Goal: Task Accomplishment & Management: Manage account settings

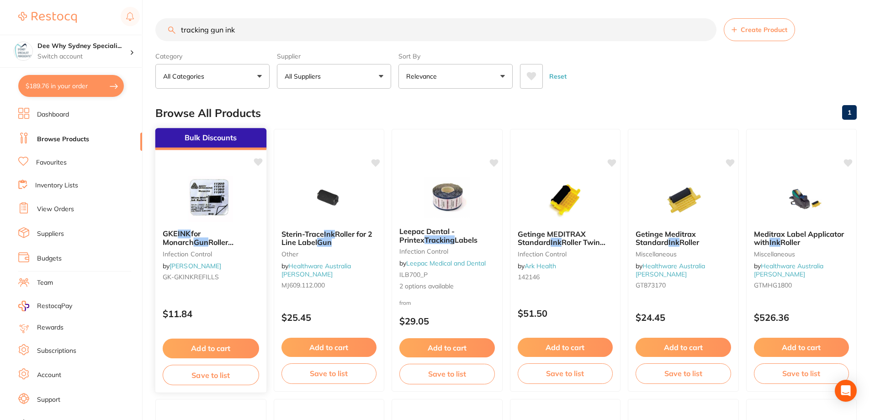
type input "tracking gun ink"
click at [207, 186] on img at bounding box center [211, 199] width 60 height 46
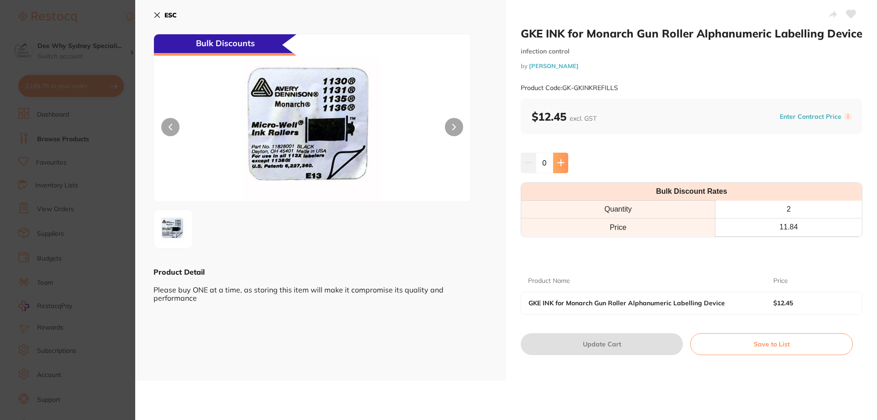
click at [560, 161] on icon at bounding box center [561, 163] width 6 height 6
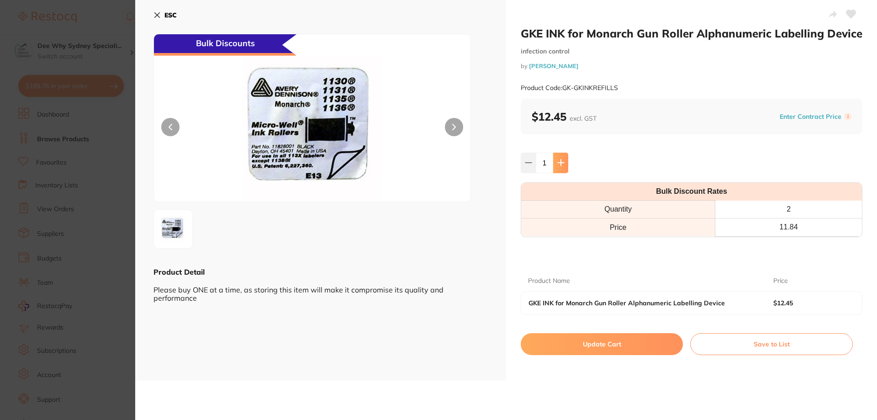
click at [560, 161] on icon at bounding box center [561, 163] width 6 height 6
type input "2"
click at [570, 346] on button "Update Cart" at bounding box center [602, 344] width 162 height 22
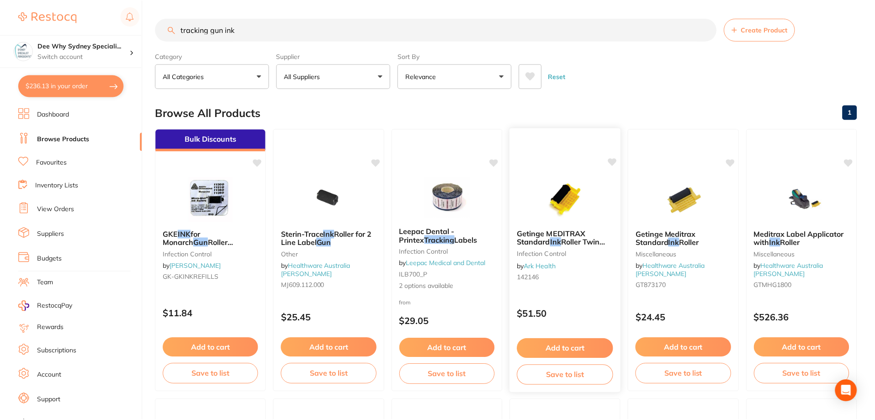
scroll to position [0, 0]
click at [855, 391] on div "Open Intercom Messenger" at bounding box center [846, 391] width 24 height 24
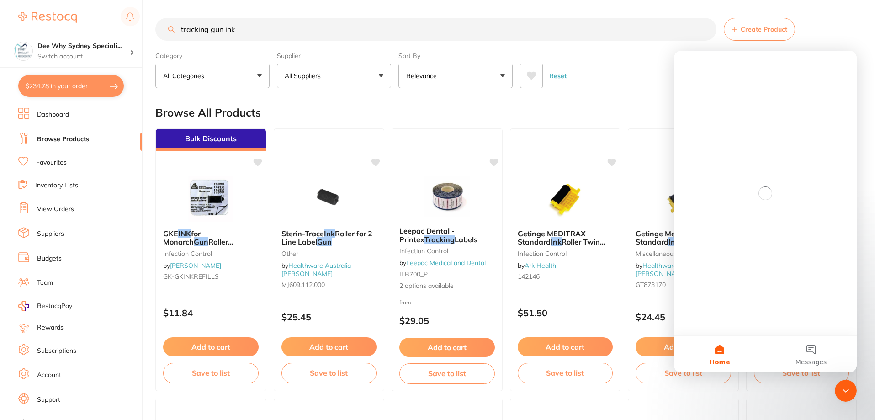
scroll to position [0, 0]
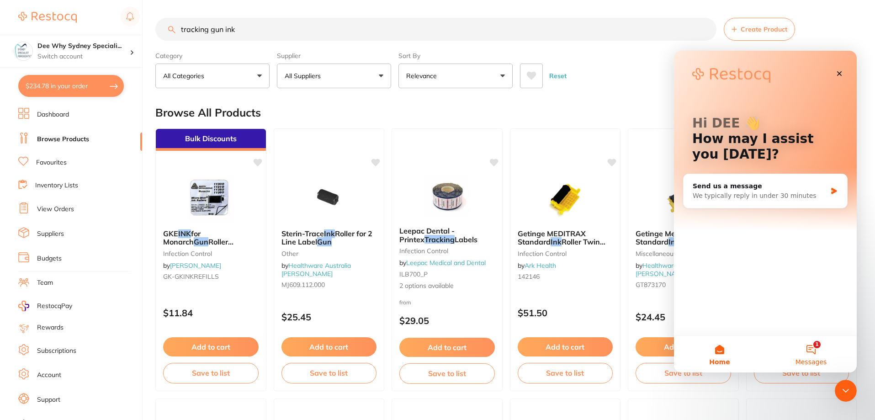
click at [821, 361] on span "Messages" at bounding box center [811, 362] width 32 height 6
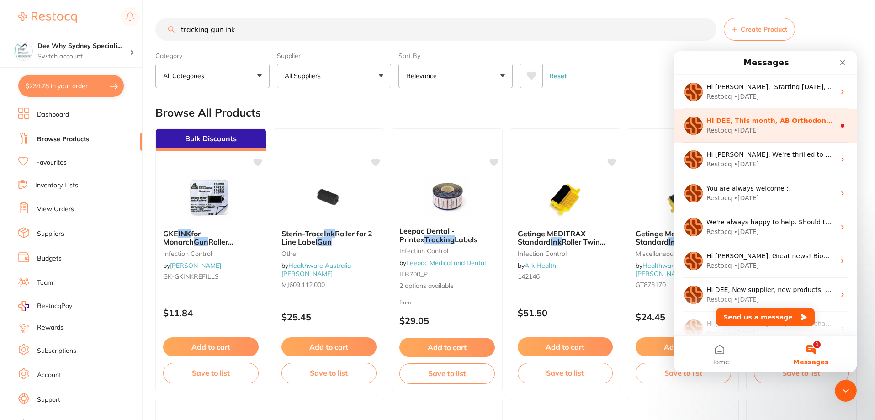
click at [771, 136] on div "Hi DEE, This month, AB Orthodontics is offering 30% off when you buy 5+ Relianc…" at bounding box center [765, 126] width 183 height 34
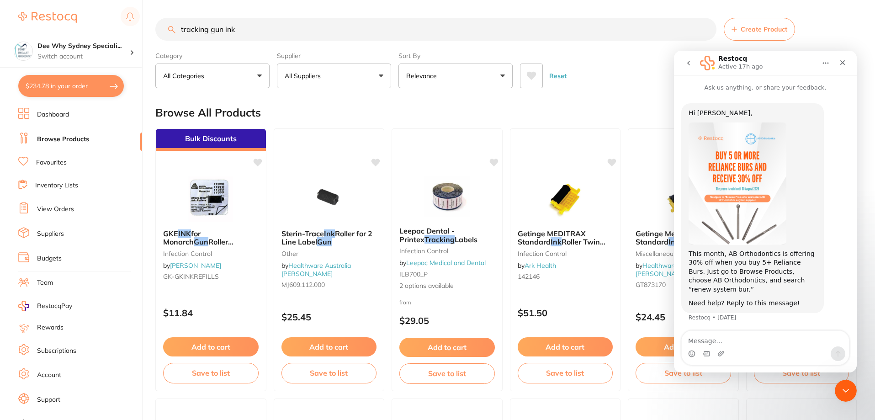
click at [692, 58] on button "go back" at bounding box center [688, 62] width 17 height 17
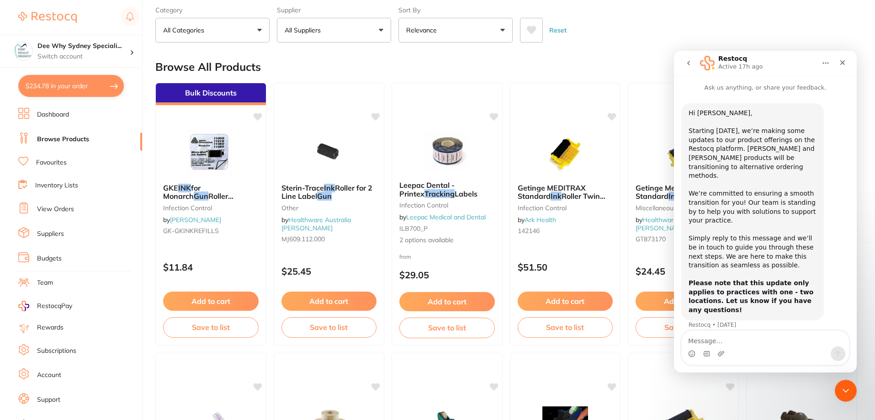
scroll to position [92, 0]
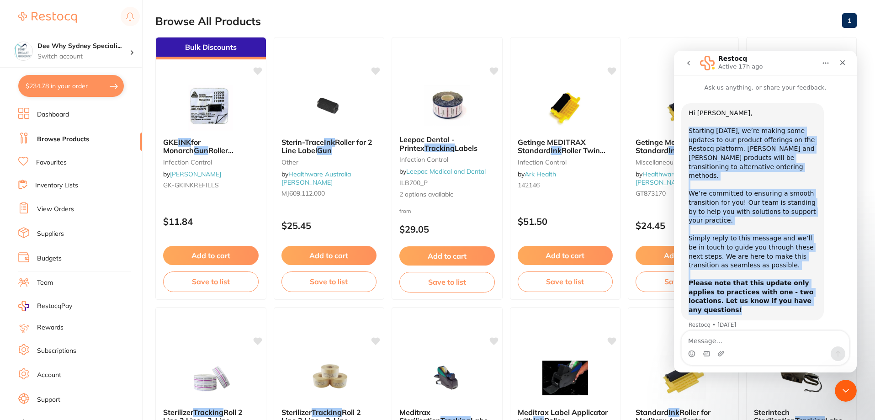
drag, startPoint x: 688, startPoint y: 131, endPoint x: 791, endPoint y: 294, distance: 192.7
click at [790, 294] on div "Hi [PERSON_NAME], ​ Starting [DATE], we’re making some updates to our product o…" at bounding box center [752, 211] width 143 height 217
copy div "Starting [DATE], we’re making some updates to our product offerings on the Rest…"
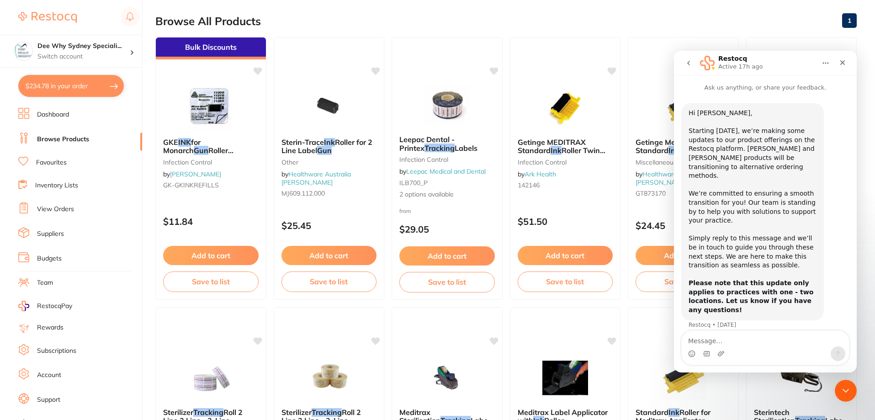
click at [710, 347] on div "Intercom messenger" at bounding box center [765, 353] width 167 height 15
click at [713, 338] on textarea "Message…" at bounding box center [765, 339] width 167 height 16
paste textarea "Thank you for the update. Please provide more details on the alternative orderi…"
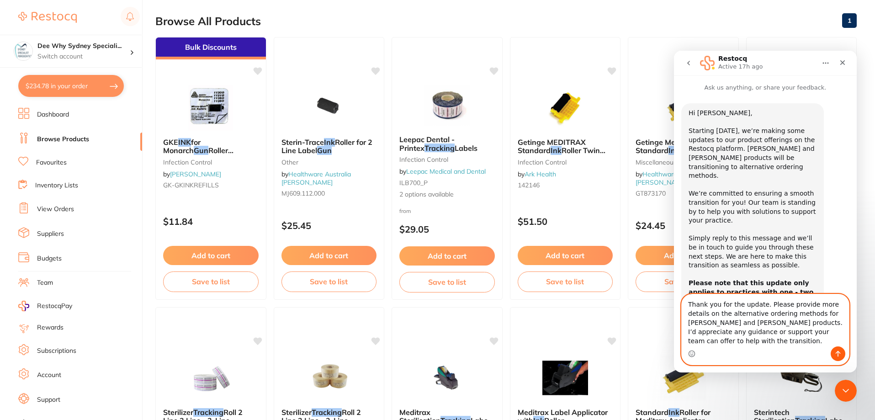
scroll to position [27, 0]
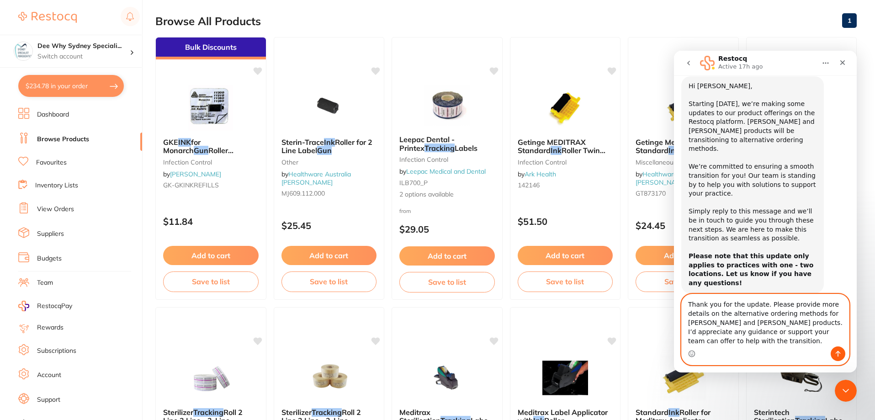
drag, startPoint x: 769, startPoint y: 325, endPoint x: 777, endPoint y: 337, distance: 14.4
click at [777, 337] on textarea "Thank you for the update. Please provide more details on the alternative orderi…" at bounding box center [765, 320] width 167 height 52
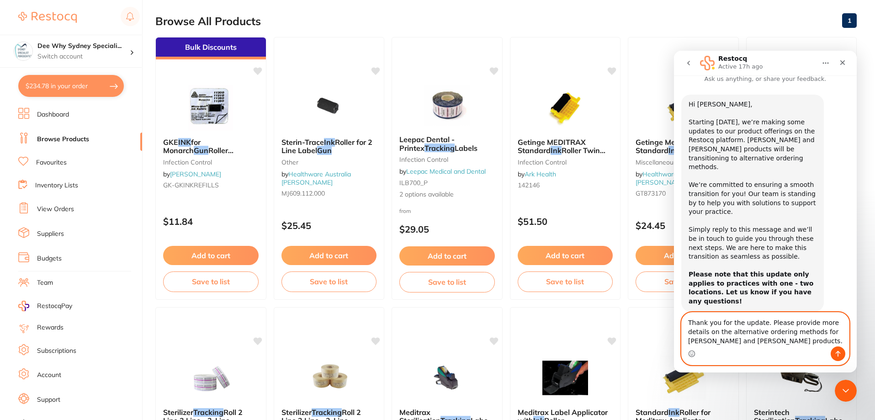
type textarea "Thank you for the update. Please provide more details on the alternative orderi…"
click at [839, 354] on icon "Send a message…" at bounding box center [837, 353] width 7 height 7
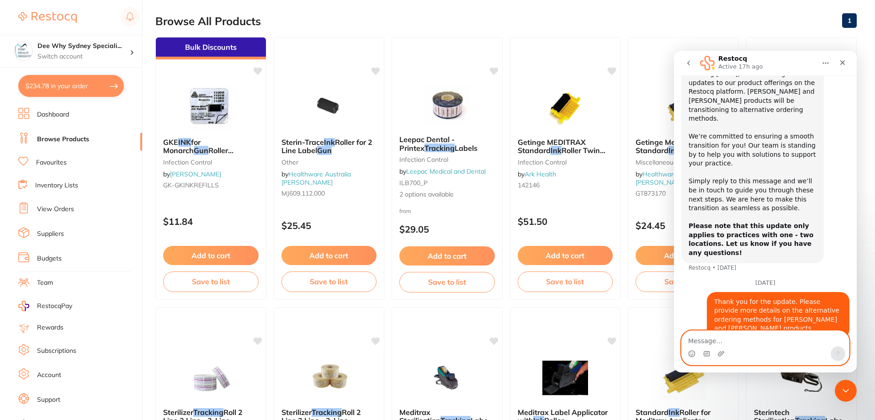
scroll to position [0, 0]
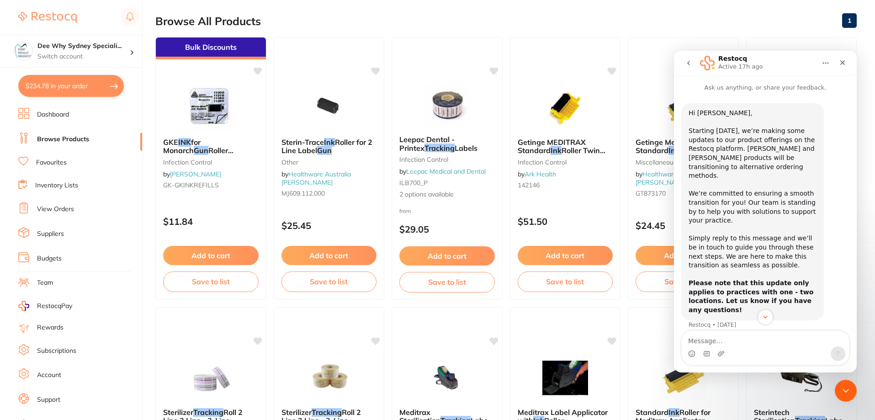
click at [684, 66] on button "go back" at bounding box center [688, 62] width 17 height 17
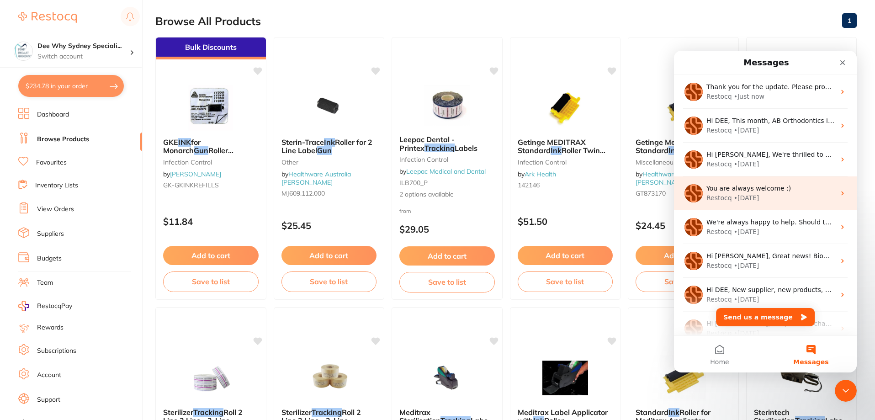
click at [742, 192] on span "You are always welcome :)" at bounding box center [748, 188] width 85 height 7
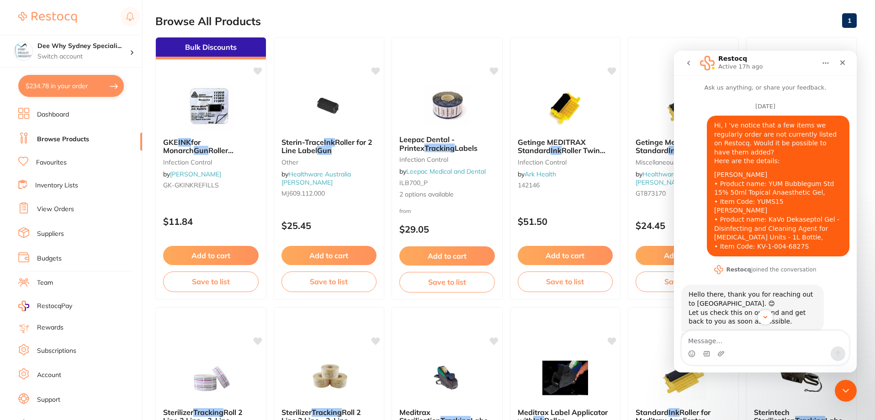
click at [688, 64] on icon "go back" at bounding box center [688, 62] width 7 height 7
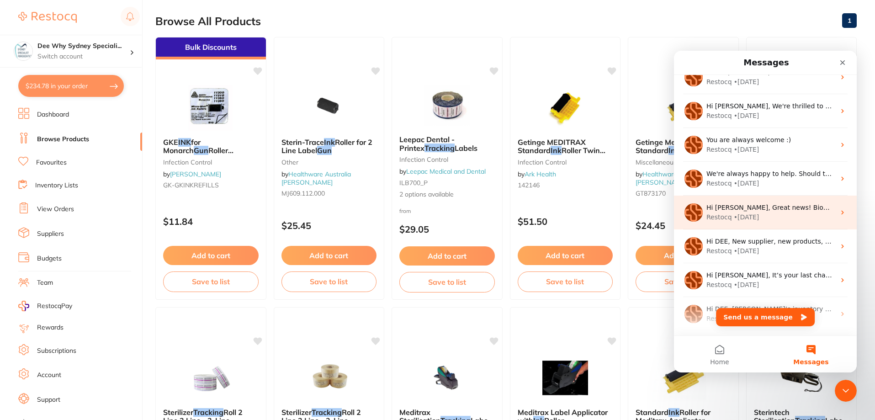
scroll to position [114, 0]
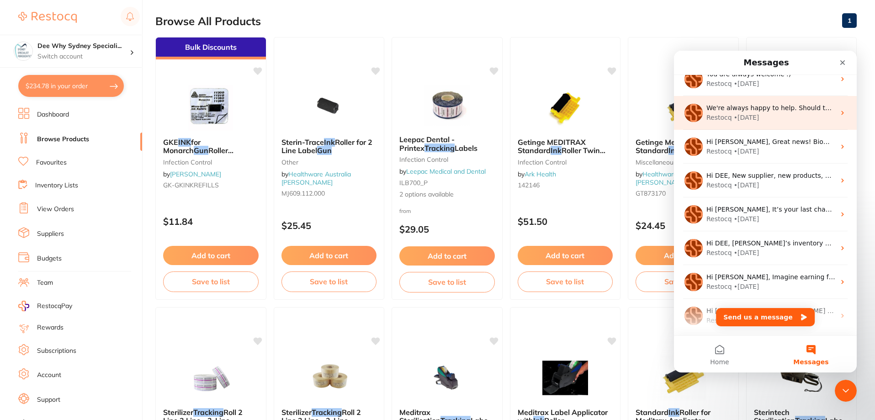
click at [751, 117] on div "• [DATE]" at bounding box center [747, 118] width 26 height 10
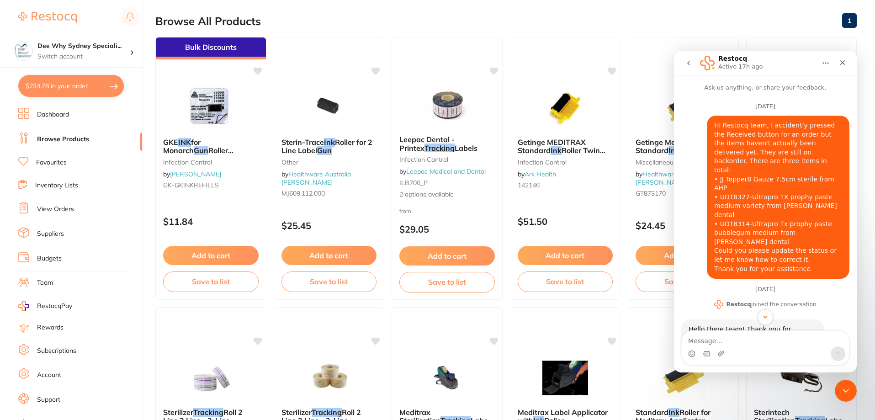
scroll to position [183, 0]
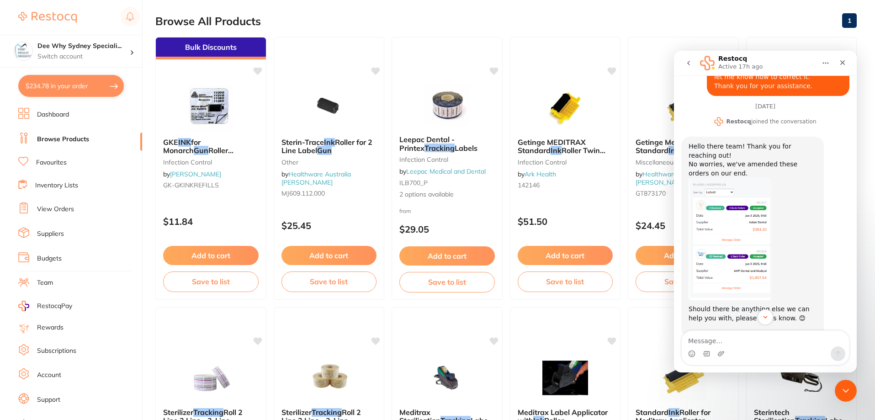
click at [688, 65] on icon "go back" at bounding box center [688, 62] width 7 height 7
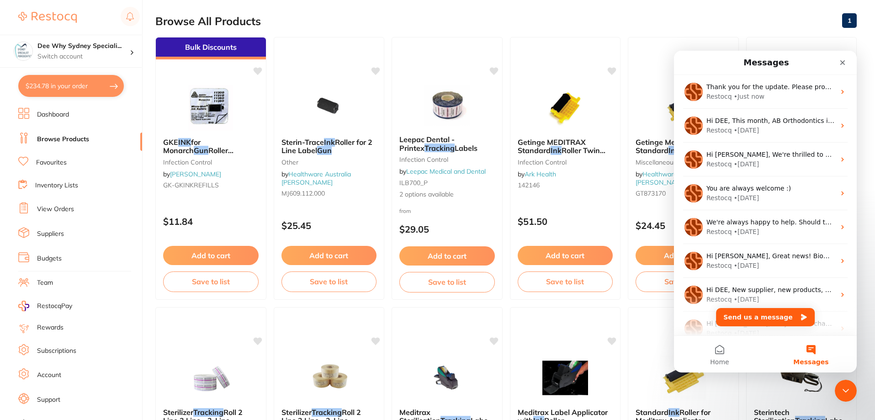
scroll to position [0, 0]
click at [50, 211] on link "View Orders" at bounding box center [55, 209] width 37 height 9
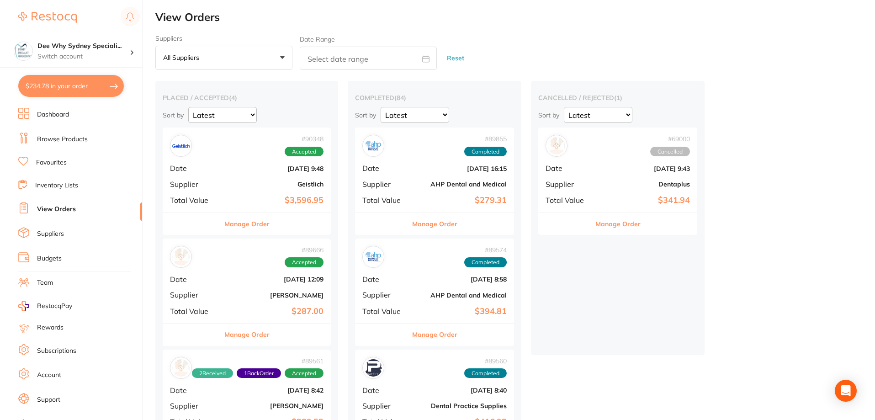
click at [219, 165] on span "Date" at bounding box center [194, 168] width 49 height 8
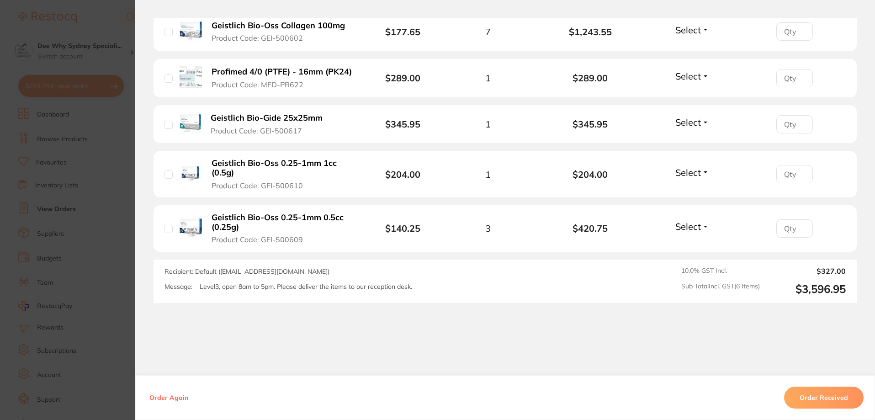
scroll to position [366, 0]
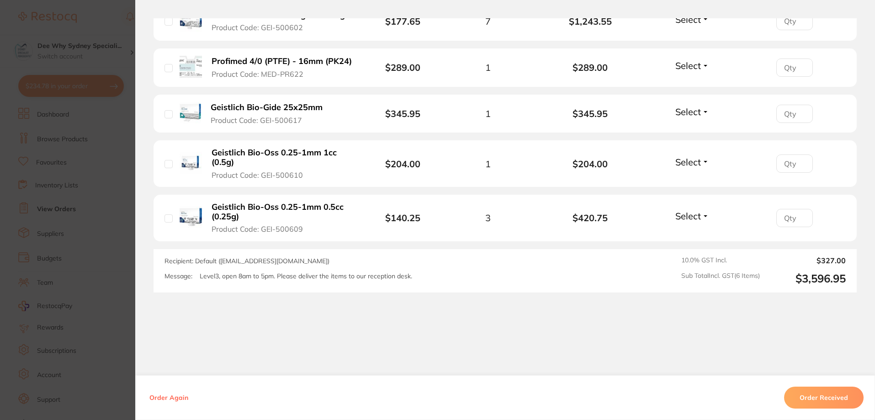
click at [801, 391] on button "Order Received" at bounding box center [823, 398] width 79 height 22
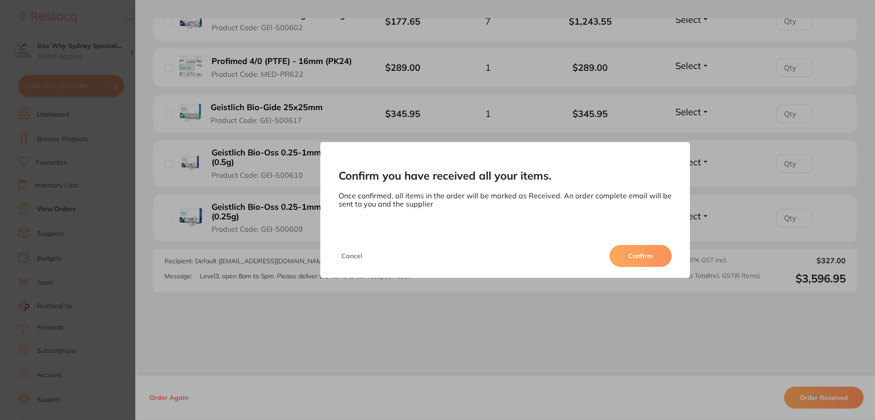
click at [648, 261] on button "Confirm" at bounding box center [640, 256] width 62 height 22
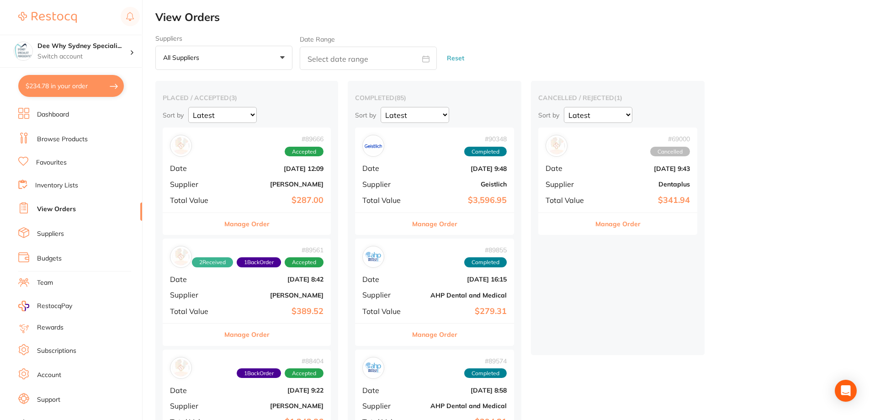
click at [256, 181] on b "[PERSON_NAME]" at bounding box center [274, 183] width 97 height 7
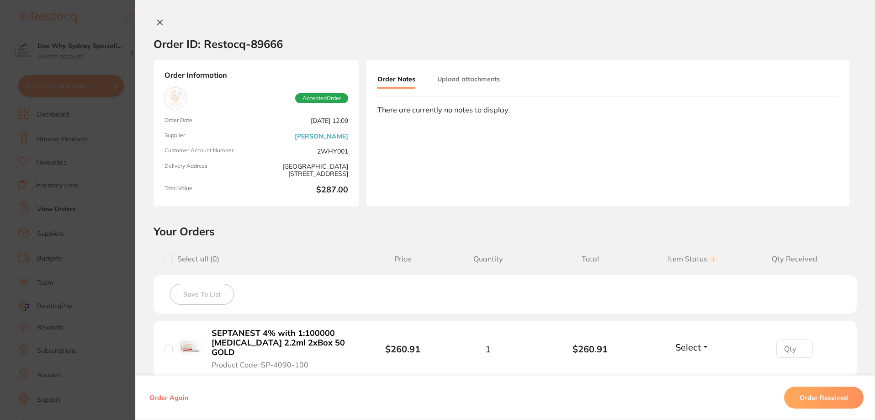
scroll to position [135, 0]
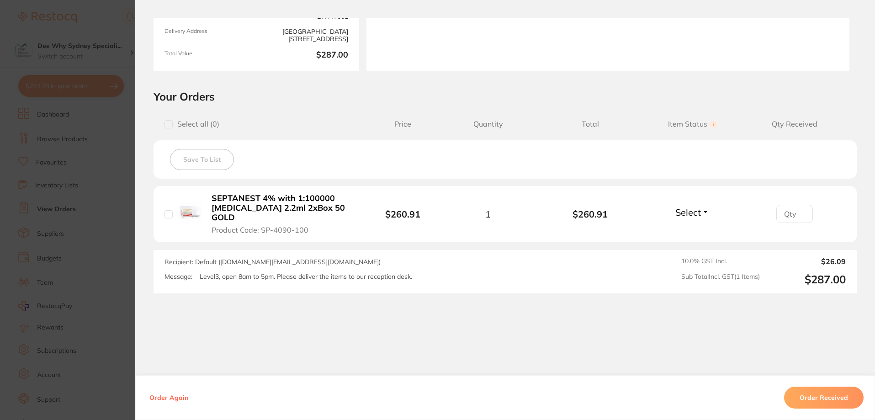
click at [807, 392] on button "Order Received" at bounding box center [823, 398] width 79 height 22
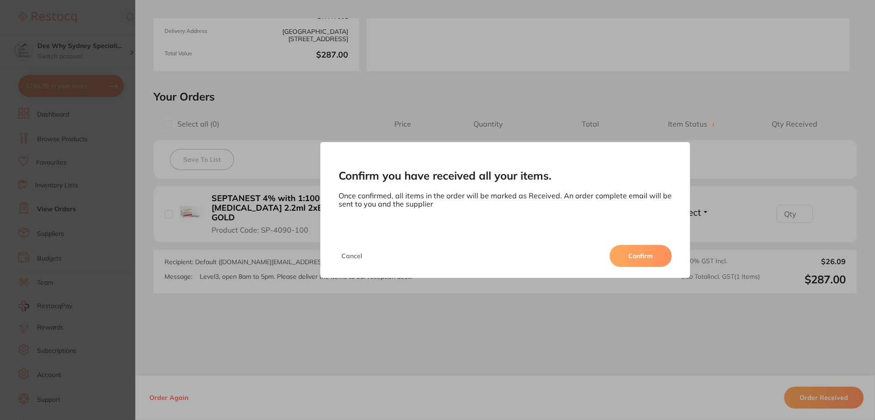
click at [637, 254] on button "Confirm" at bounding box center [640, 256] width 62 height 22
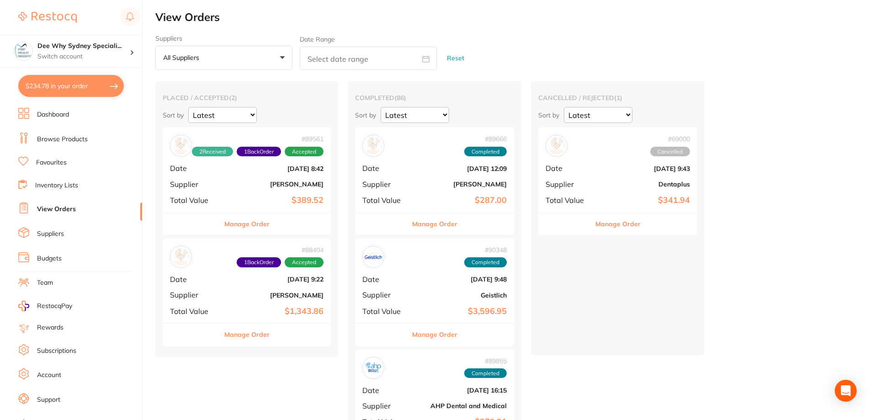
click at [231, 293] on b "[PERSON_NAME]" at bounding box center [274, 294] width 97 height 7
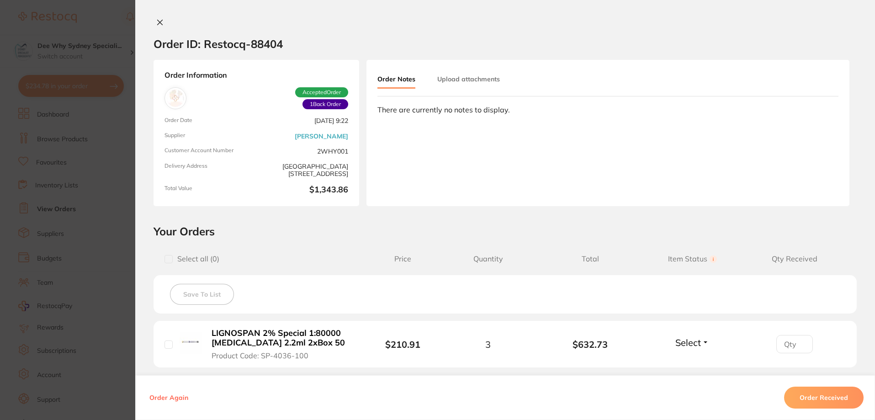
click at [159, 28] on div "Order ID: Restocq- 88404" at bounding box center [218, 44] width 129 height 32
click at [159, 27] on button at bounding box center [160, 23] width 13 height 10
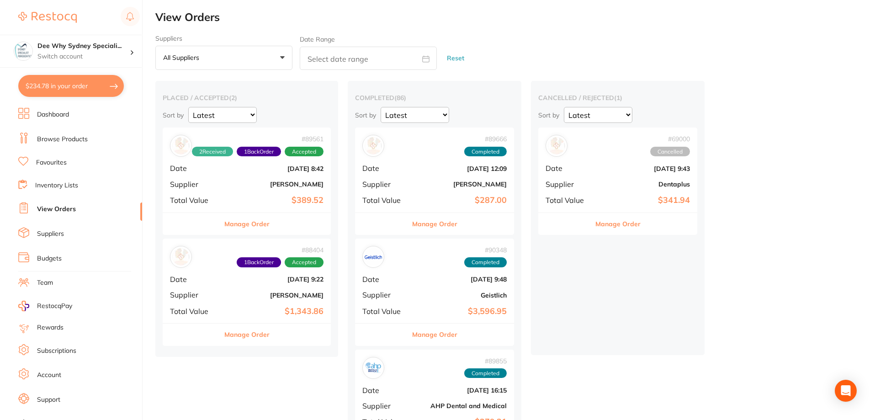
click at [249, 186] on b "[PERSON_NAME]" at bounding box center [274, 183] width 97 height 7
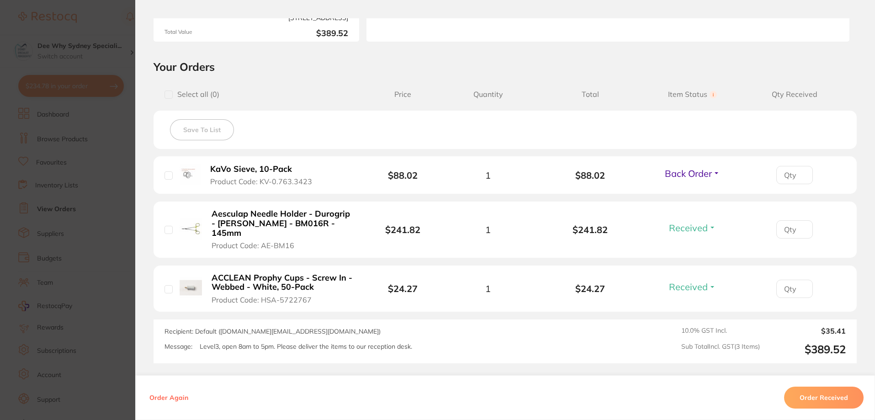
scroll to position [228, 0]
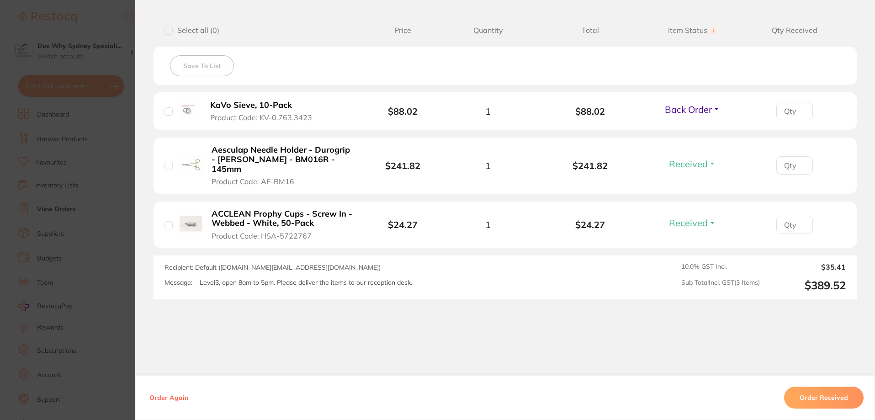
click at [810, 404] on button "Order Received" at bounding box center [823, 398] width 79 height 22
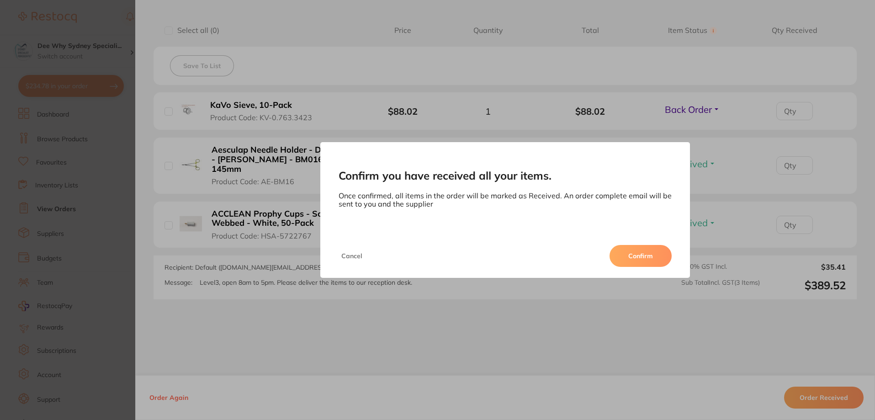
click at [625, 249] on button "Confirm" at bounding box center [640, 256] width 62 height 22
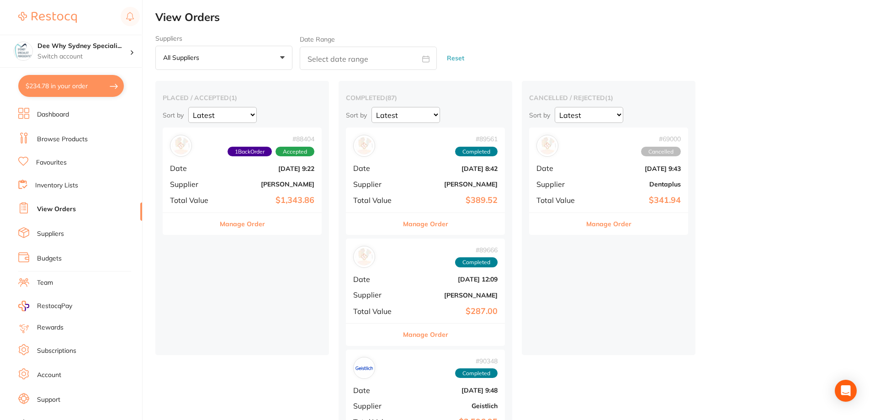
click at [221, 179] on div "# 88404 1 Back Order Accepted Date [DATE] 9:22 Supplier [PERSON_NAME] Total Val…" at bounding box center [242, 169] width 159 height 85
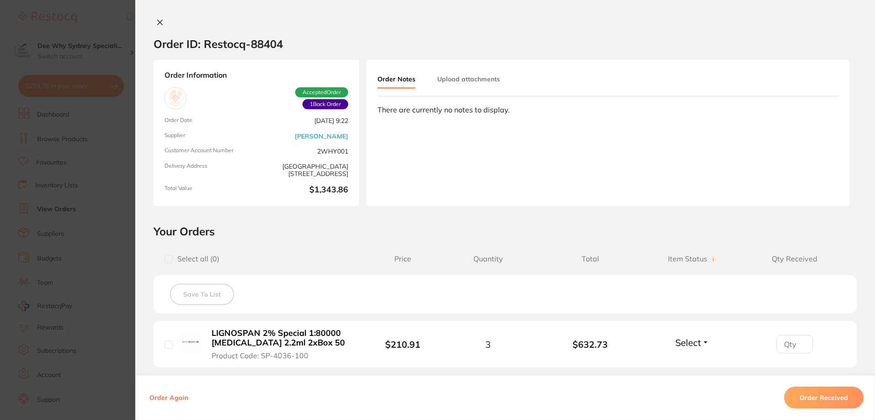
click at [160, 19] on icon at bounding box center [159, 22] width 7 height 7
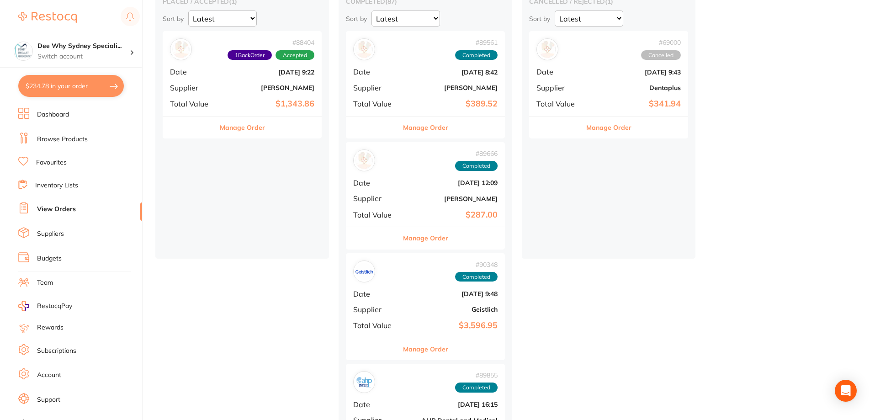
scroll to position [183, 0]
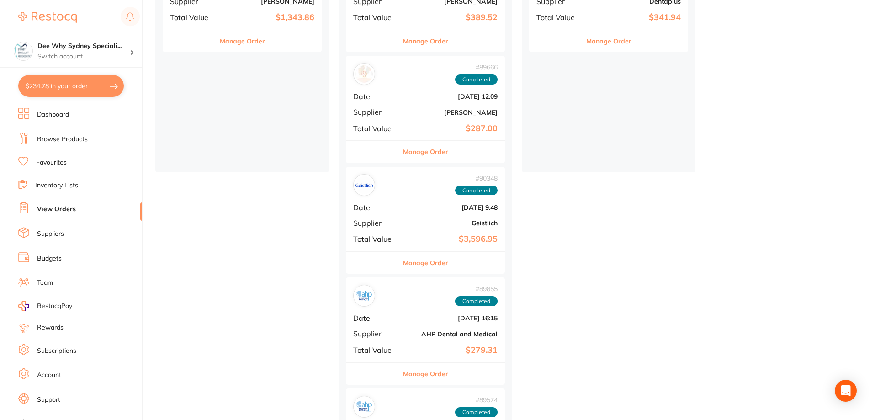
click at [71, 84] on button "$234.78 in your order" at bounding box center [71, 86] width 106 height 22
checkbox input "true"
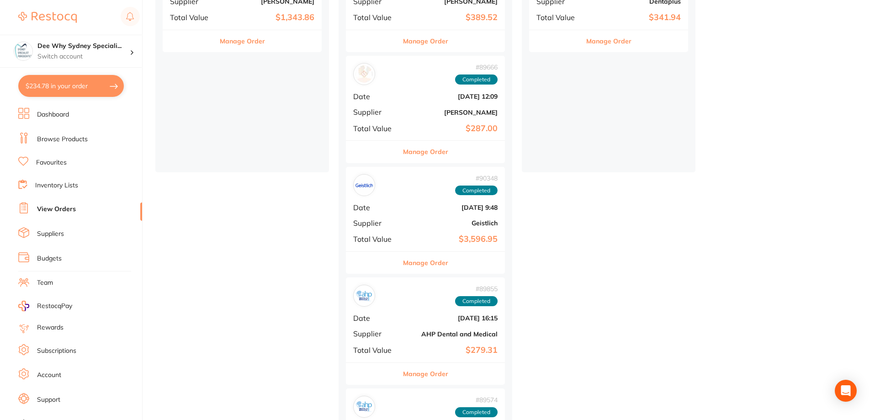
checkbox input "true"
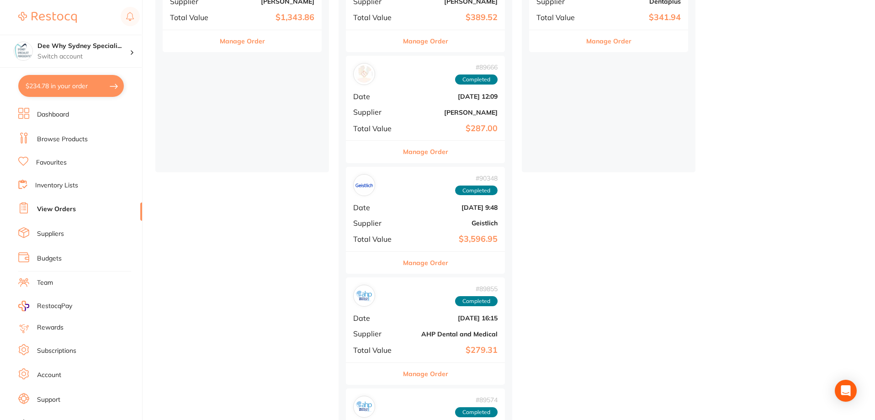
checkbox input "true"
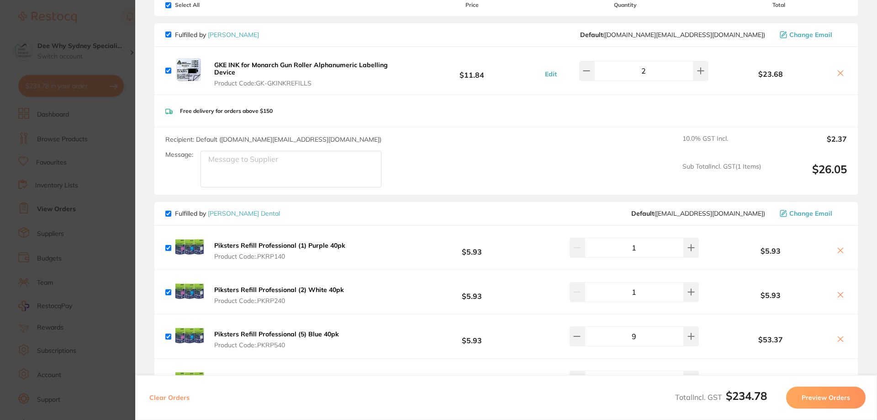
scroll to position [0, 0]
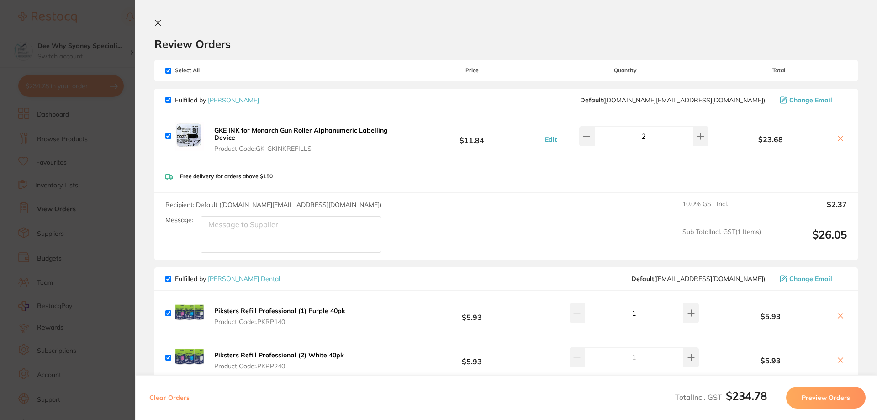
click at [161, 23] on icon at bounding box center [157, 22] width 7 height 7
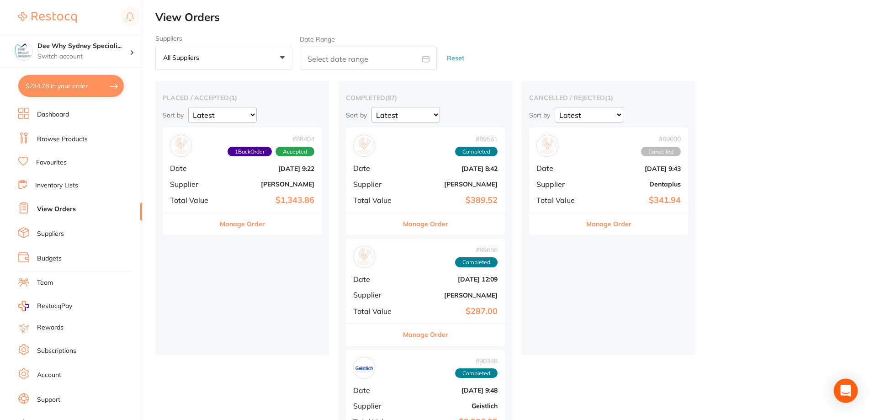
click at [848, 397] on div "Open Intercom Messenger" at bounding box center [846, 391] width 24 height 24
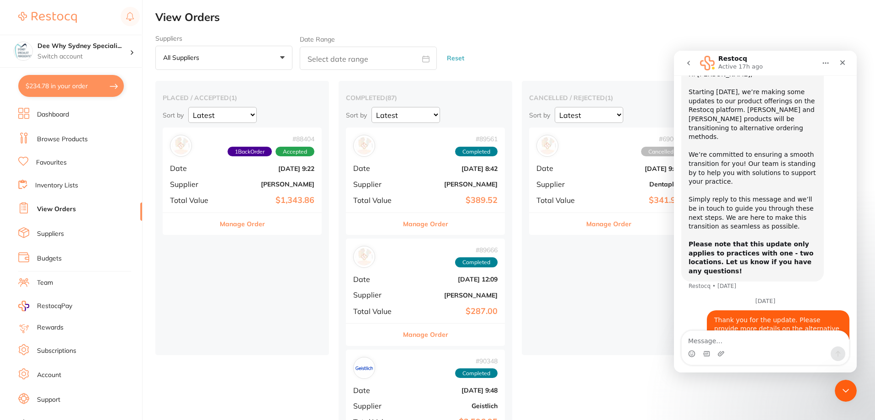
scroll to position [57, 0]
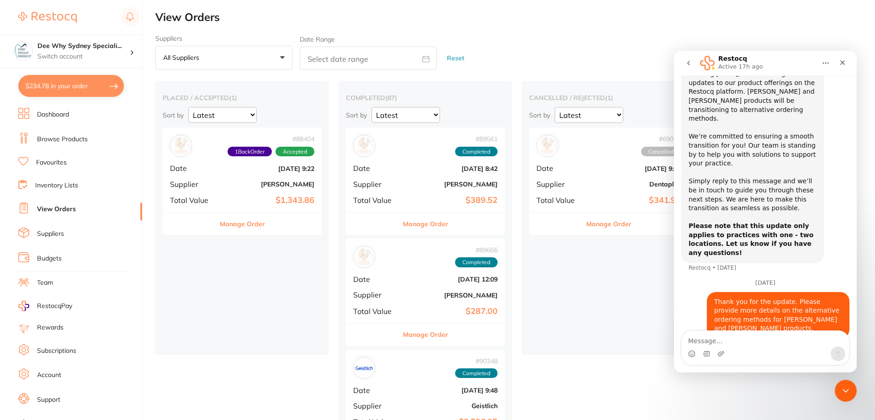
click at [822, 61] on icon "Home" at bounding box center [825, 62] width 7 height 7
click at [842, 174] on div "Hi [PERSON_NAME], ​ Starting [DATE], we’re making some updates to our product o…" at bounding box center [765, 162] width 168 height 233
click at [830, 65] on button "Home" at bounding box center [825, 62] width 17 height 17
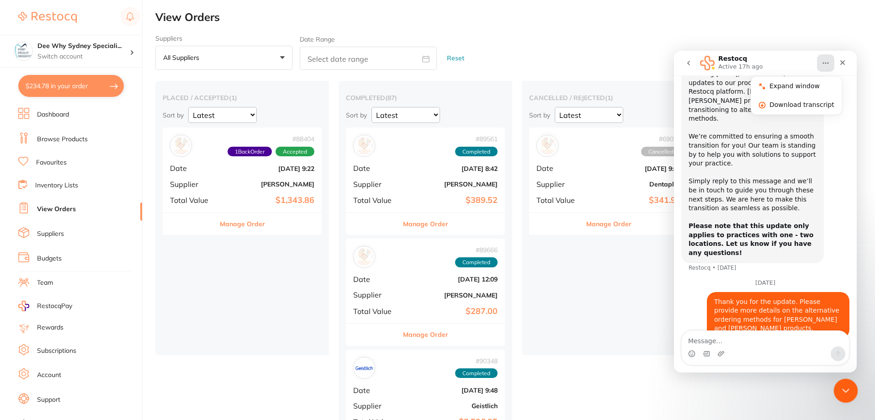
click at [849, 389] on icon "Close Intercom Messenger" at bounding box center [844, 389] width 11 height 11
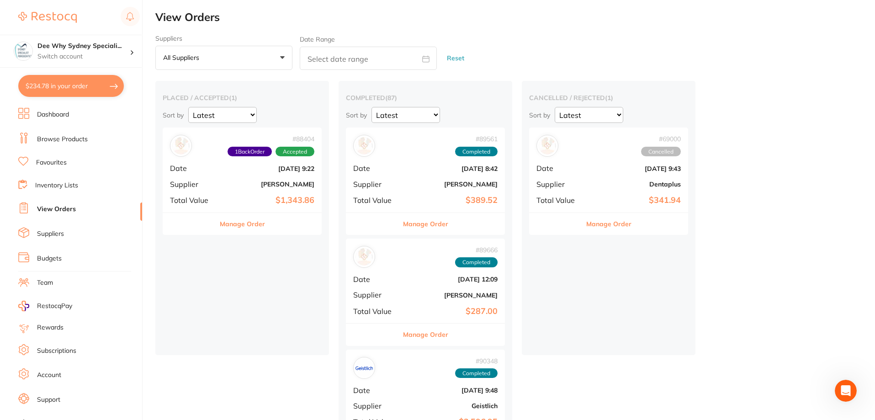
click at [572, 185] on span "Supplier" at bounding box center [559, 184] width 46 height 8
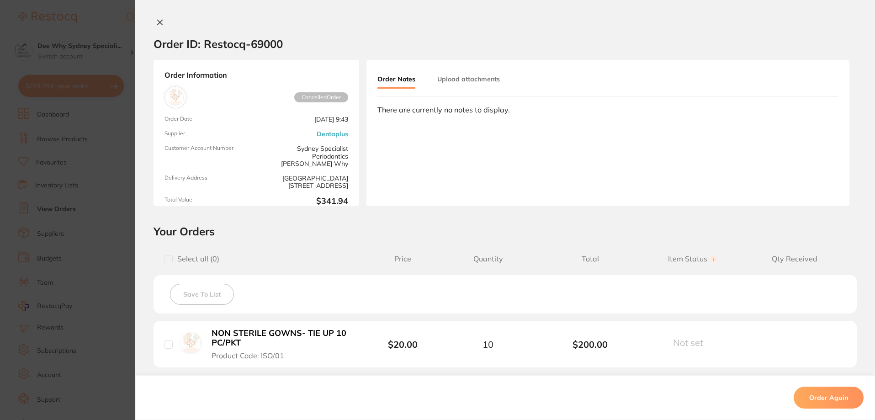
click at [157, 26] on button at bounding box center [160, 23] width 13 height 10
